Goal: Task Accomplishment & Management: Manage account settings

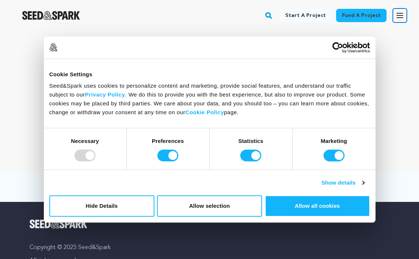
click at [397, 14] on icon "button" at bounding box center [400, 15] width 9 height 9
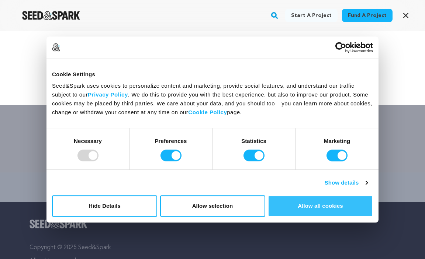
click at [299, 209] on button "Allow all cookies" at bounding box center [320, 205] width 105 height 21
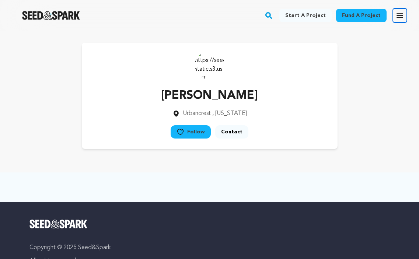
click at [395, 10] on button "Open main menu" at bounding box center [400, 15] width 15 height 15
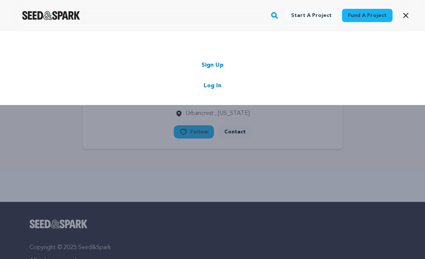
click at [211, 70] on div "Sign Up Log In" at bounding box center [212, 76] width 381 height 30
click at [208, 67] on link "Sign Up" at bounding box center [212, 65] width 22 height 9
click at [208, 66] on link "Sign Up" at bounding box center [212, 65] width 22 height 9
click at [208, 65] on link "Sign Up" at bounding box center [212, 65] width 22 height 9
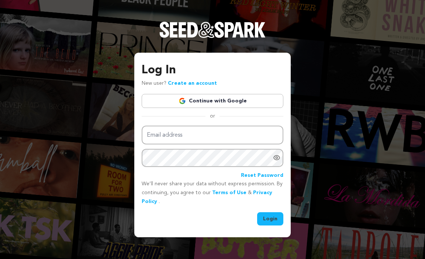
click at [181, 97] on link "Continue with Google" at bounding box center [213, 101] width 142 height 14
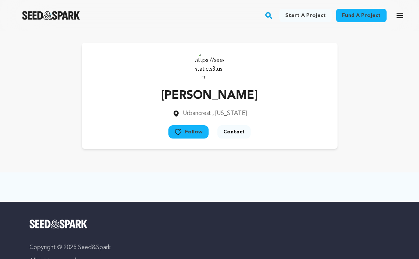
click at [188, 133] on button "Follow" at bounding box center [189, 131] width 40 height 13
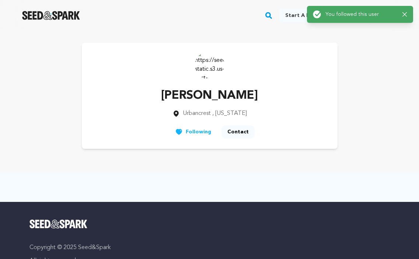
click at [368, 55] on div "Luna Bella Urbancrest , Ohio Follow" at bounding box center [210, 96] width 384 height 106
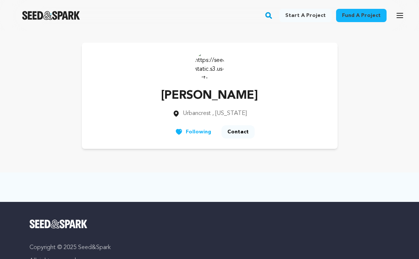
click at [405, 15] on icon "button" at bounding box center [403, 14] width 4 height 4
click at [398, 17] on icon "button" at bounding box center [400, 15] width 6 height 4
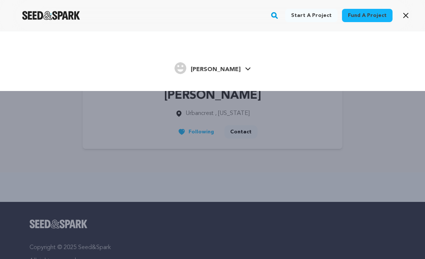
click at [223, 70] on span "Hasan R." at bounding box center [216, 70] width 50 height 6
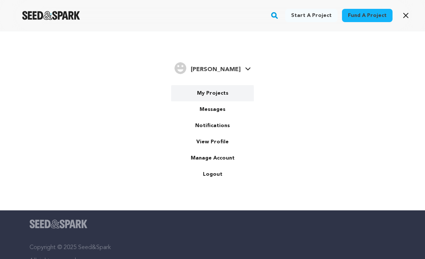
click at [218, 96] on link "My Projects" at bounding box center [212, 93] width 83 height 16
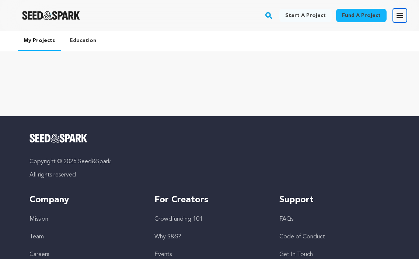
click at [401, 12] on icon "button" at bounding box center [400, 15] width 9 height 9
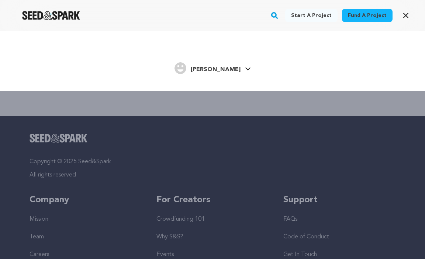
click at [245, 69] on icon at bounding box center [248, 69] width 6 height 4
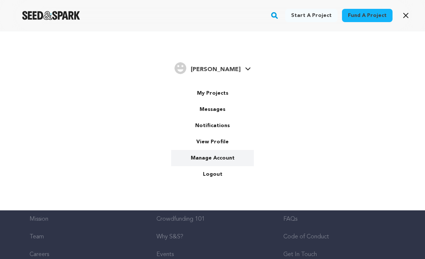
click at [227, 158] on link "Manage Account" at bounding box center [212, 158] width 83 height 16
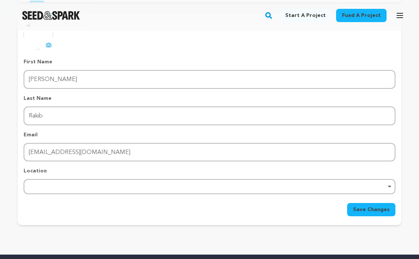
scroll to position [98, 0]
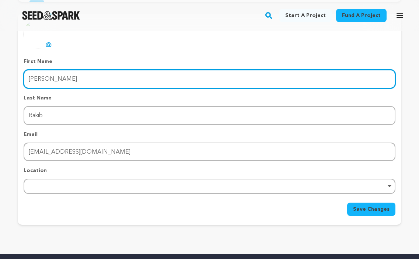
drag, startPoint x: 52, startPoint y: 75, endPoint x: 52, endPoint y: 79, distance: 4.1
click at [52, 76] on input "Hasan" at bounding box center [210, 79] width 372 height 19
click at [53, 74] on input "Hasan" at bounding box center [210, 79] width 372 height 19
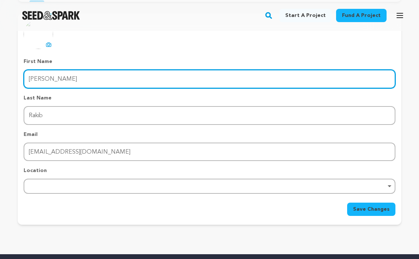
click at [53, 74] on input "Hasan" at bounding box center [210, 79] width 372 height 19
paste input "phone number list"
drag, startPoint x: 48, startPoint y: 80, endPoint x: 156, endPoint y: 83, distance: 108.5
click at [156, 83] on input "phone number list" at bounding box center [210, 79] width 372 height 19
type input "phone"
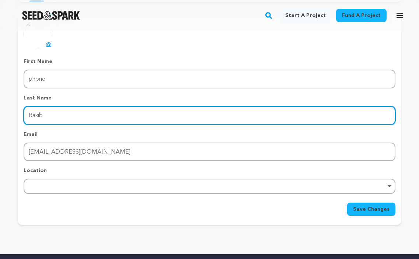
click at [48, 115] on input "Rakib" at bounding box center [210, 115] width 372 height 19
paste input "number list"
click at [38, 183] on div "Remove item" at bounding box center [210, 186] width 372 height 15
type input "number list"
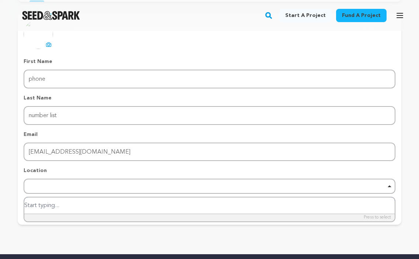
click at [44, 183] on div "Remove item" at bounding box center [210, 186] width 372 height 15
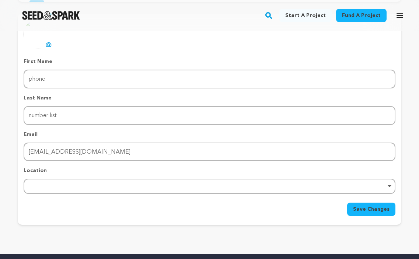
click at [40, 184] on div "Remove item" at bounding box center [210, 186] width 372 height 15
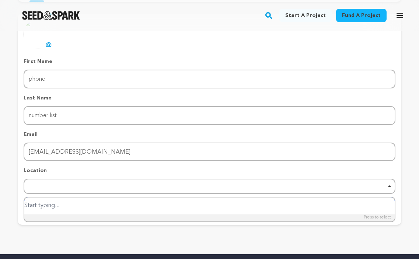
click at [37, 183] on div "Remove item" at bounding box center [210, 186] width 372 height 15
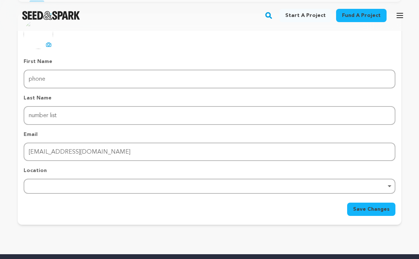
click at [37, 183] on div "Remove item" at bounding box center [210, 186] width 372 height 15
click at [45, 184] on div "Remove item" at bounding box center [210, 186] width 372 height 15
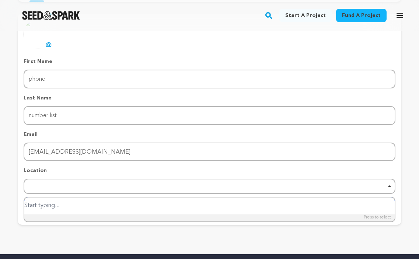
paste input "North America"
type input "North America"
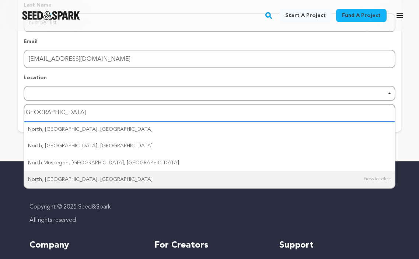
scroll to position [197, 0]
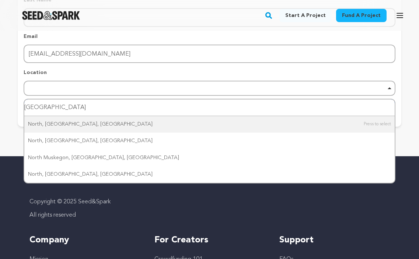
click at [103, 108] on input "North America" at bounding box center [209, 108] width 371 height 17
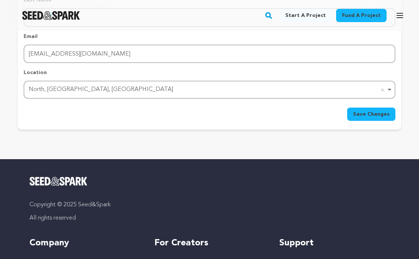
drag, startPoint x: 363, startPoint y: 113, endPoint x: 358, endPoint y: 112, distance: 4.1
click at [363, 112] on span "Save Changes" at bounding box center [371, 114] width 37 height 7
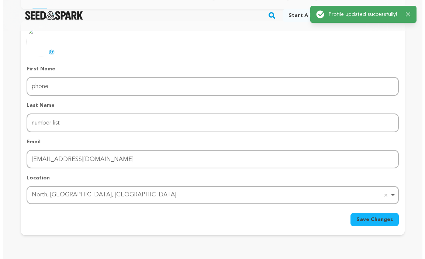
scroll to position [0, 0]
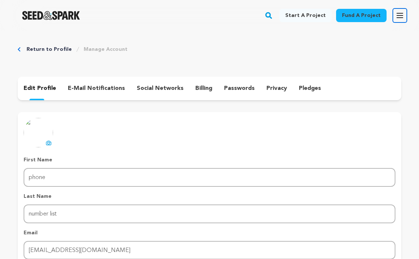
click at [397, 14] on icon "button" at bounding box center [400, 15] width 9 height 9
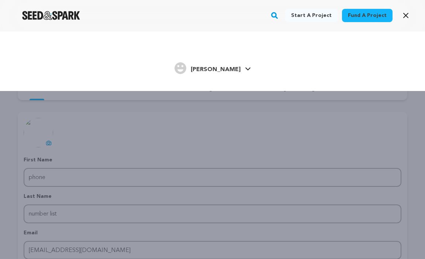
click at [186, 66] on img "Hasan R.'s Profile" at bounding box center [180, 68] width 12 height 12
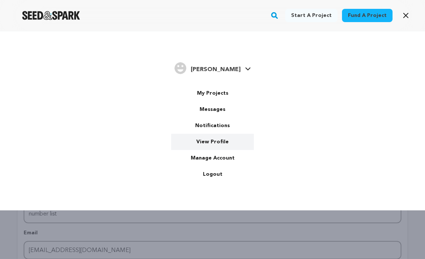
click at [211, 146] on link "View Profile" at bounding box center [212, 142] width 83 height 16
